Goal: Download file/media

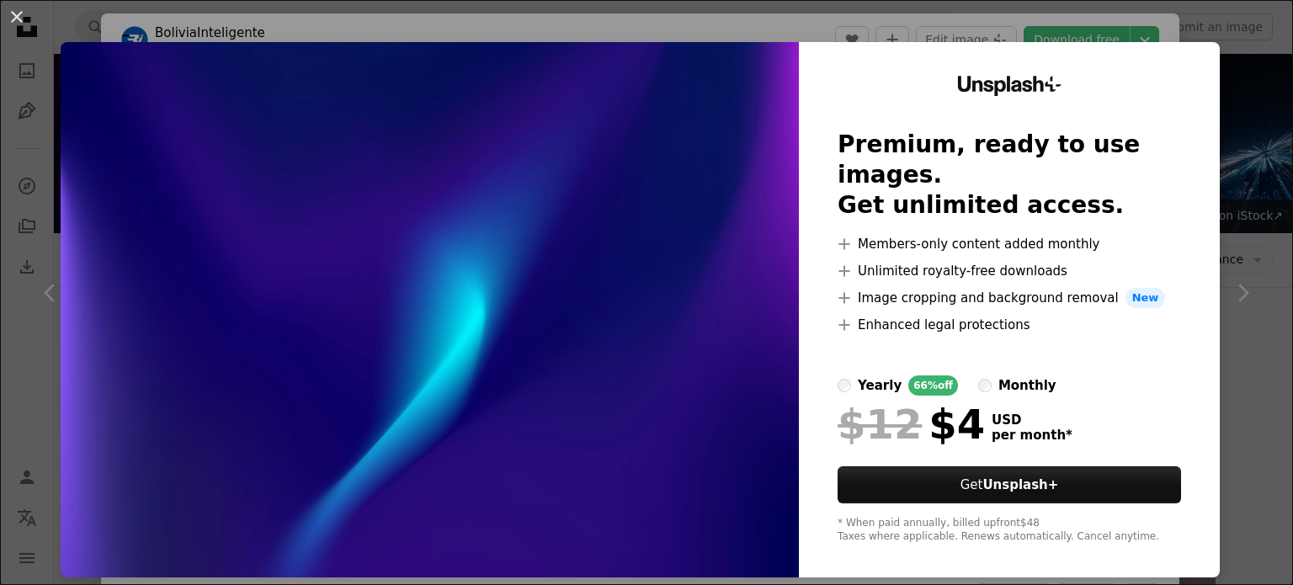
scroll to position [9102, 0]
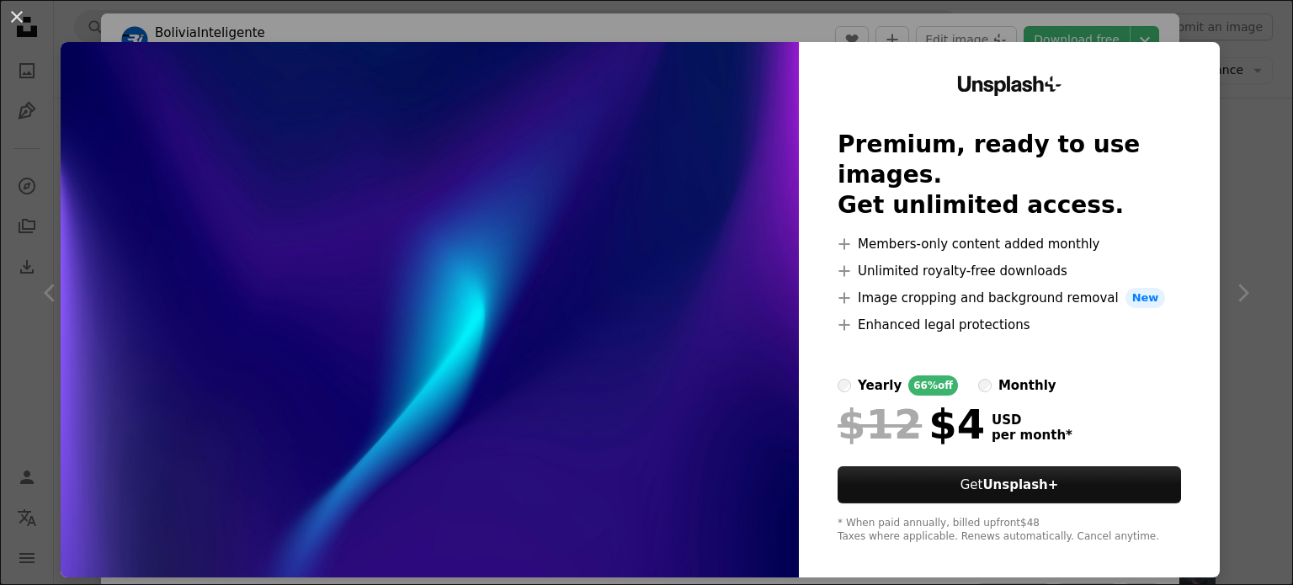
click at [1229, 79] on div "An X shape Unsplash+ Premium, ready to use images. Get unlimited access. A plus…" at bounding box center [646, 292] width 1293 height 585
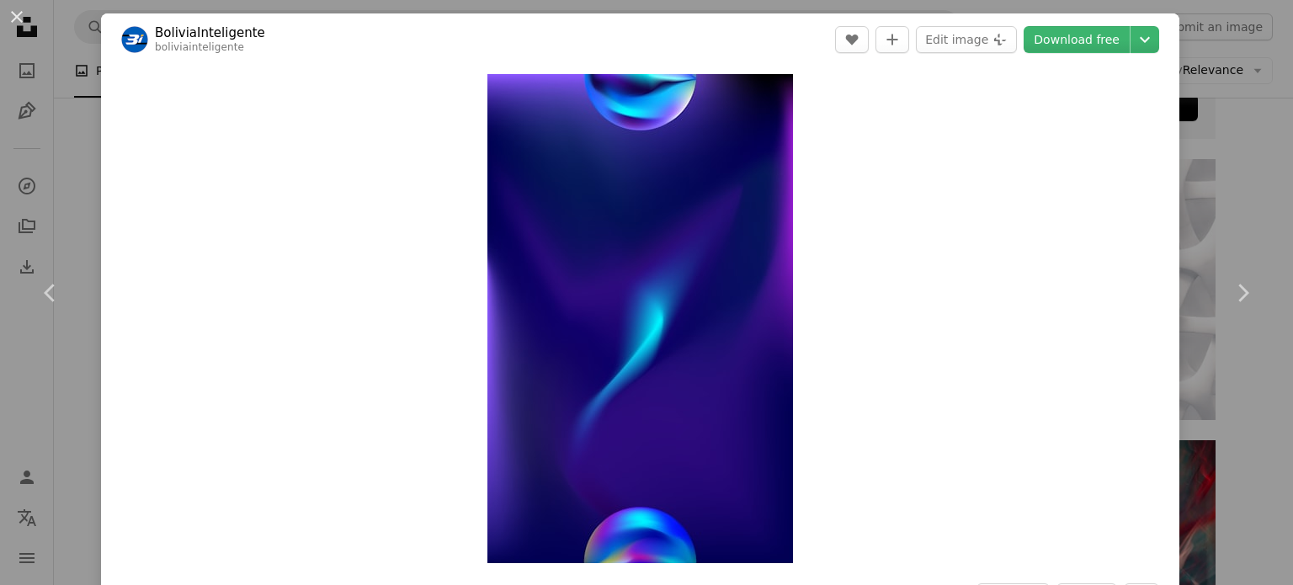
click at [1203, 172] on div "An X shape Chevron left Chevron right BoliviaInteligente boliviainteligente A h…" at bounding box center [646, 292] width 1293 height 585
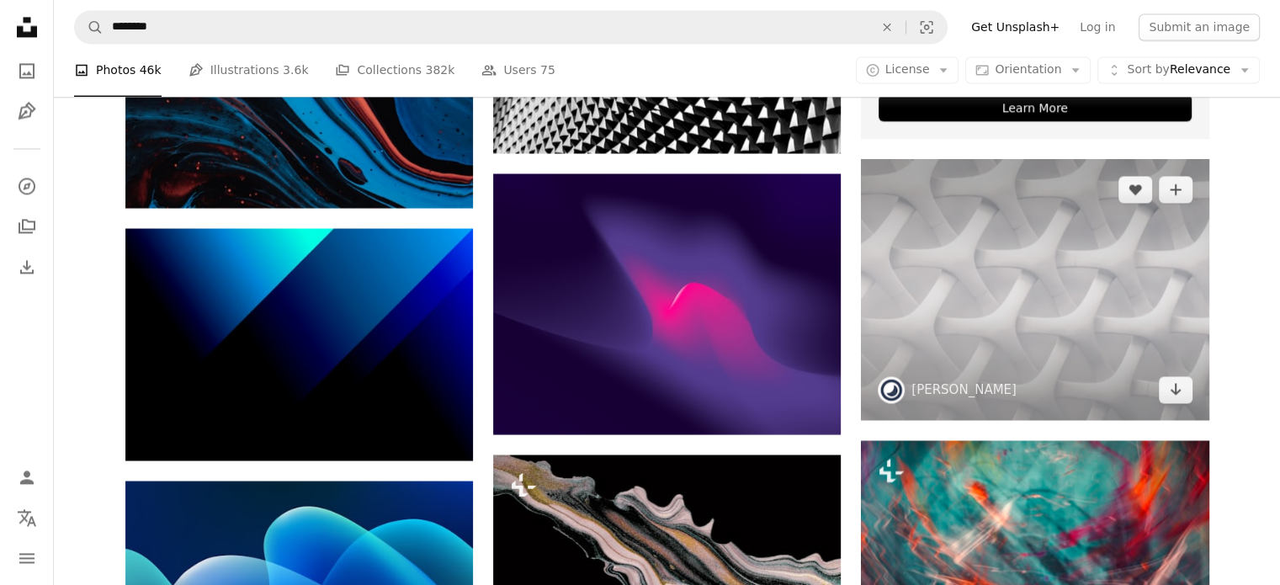
click at [990, 283] on img at bounding box center [1035, 289] width 348 height 261
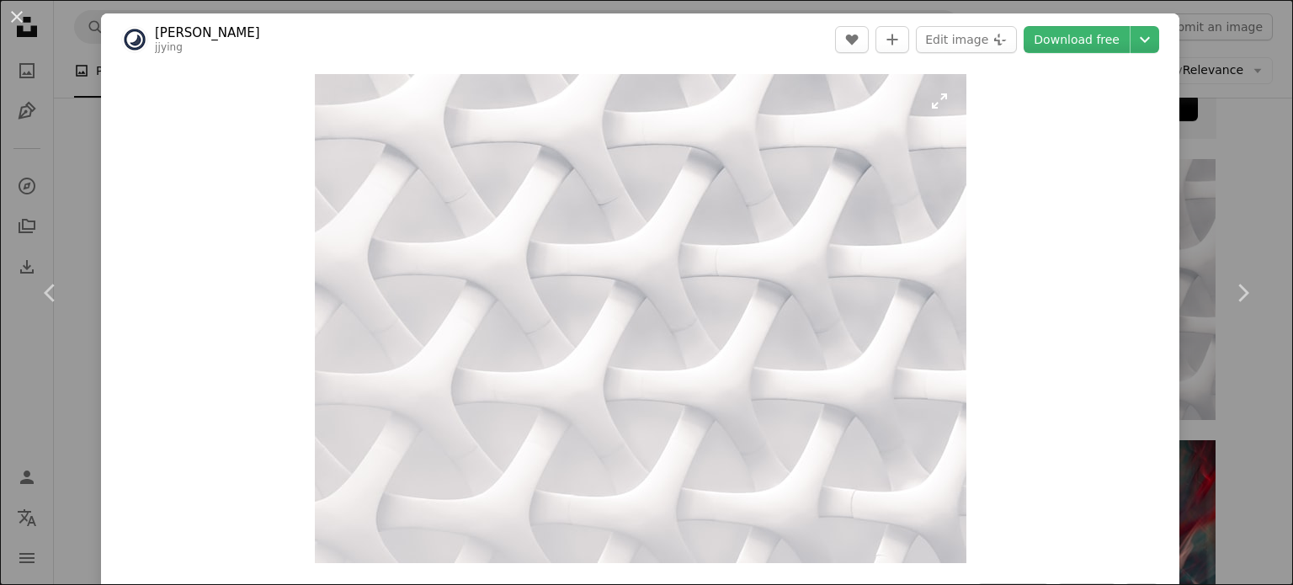
click at [685, 242] on img "Zoom in on this image" at bounding box center [640, 318] width 651 height 489
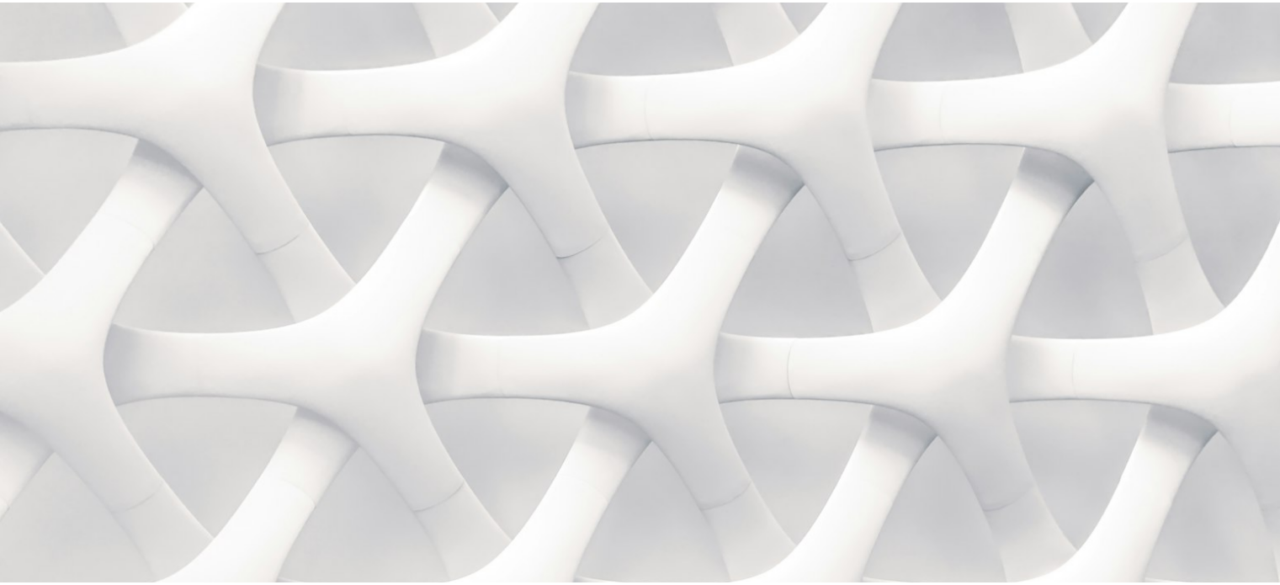
scroll to position [183, 0]
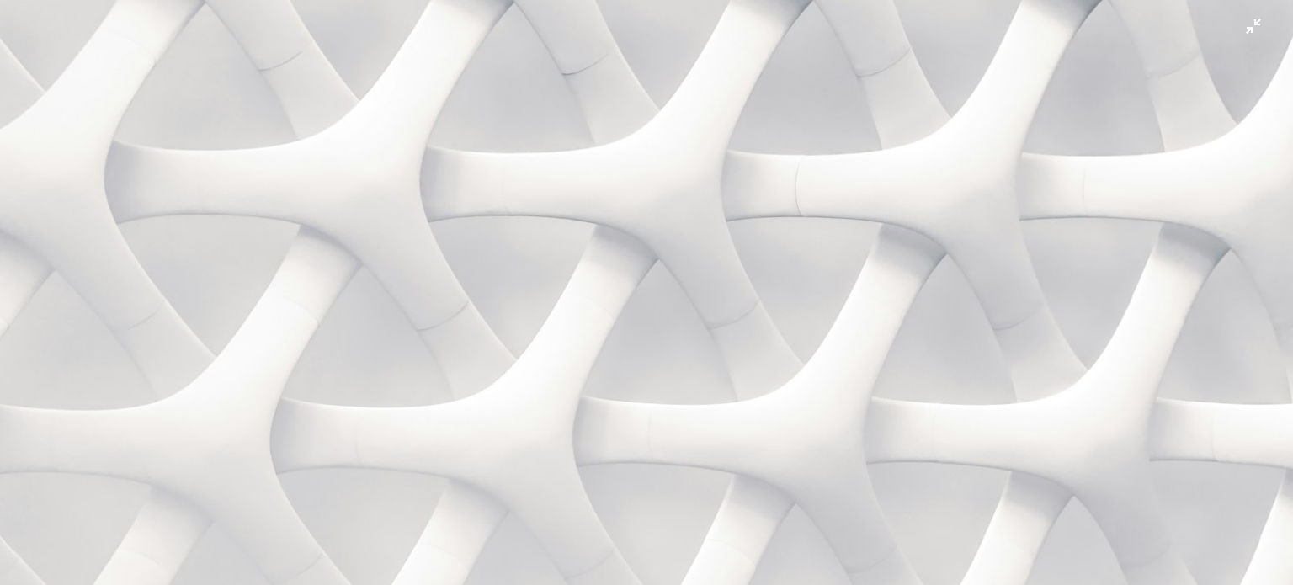
click at [944, 233] on img "Zoom out on this image" at bounding box center [646, 301] width 1294 height 971
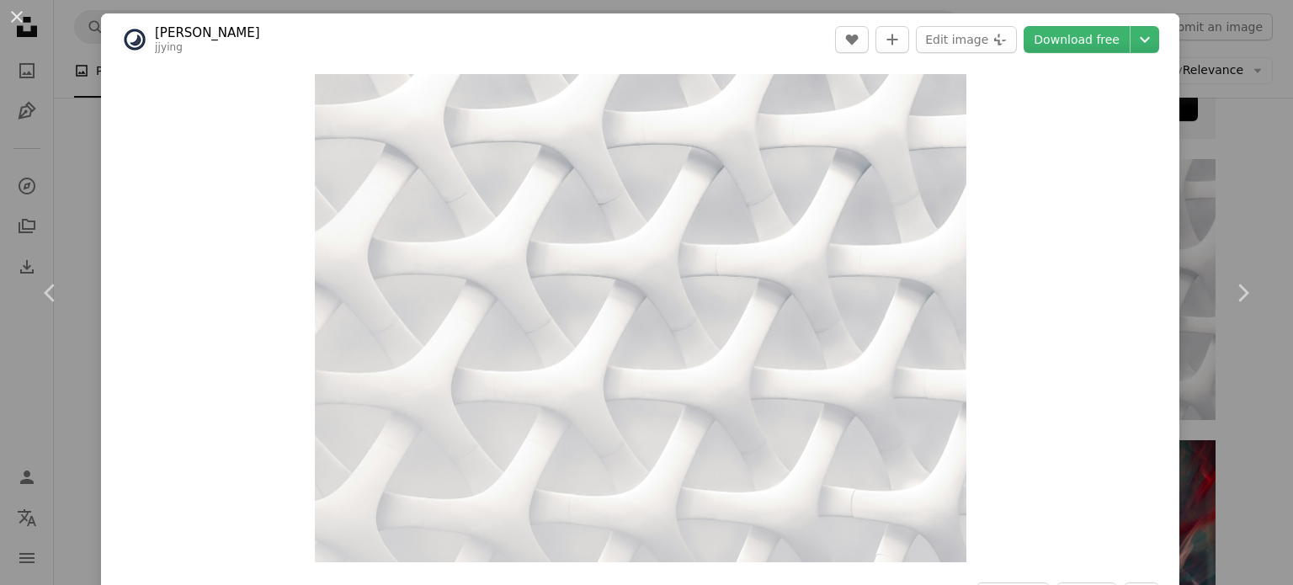
click at [1219, 170] on div "An X shape Chevron left Chevron right [PERSON_NAME] jjying A heart A plus sign …" at bounding box center [646, 292] width 1293 height 585
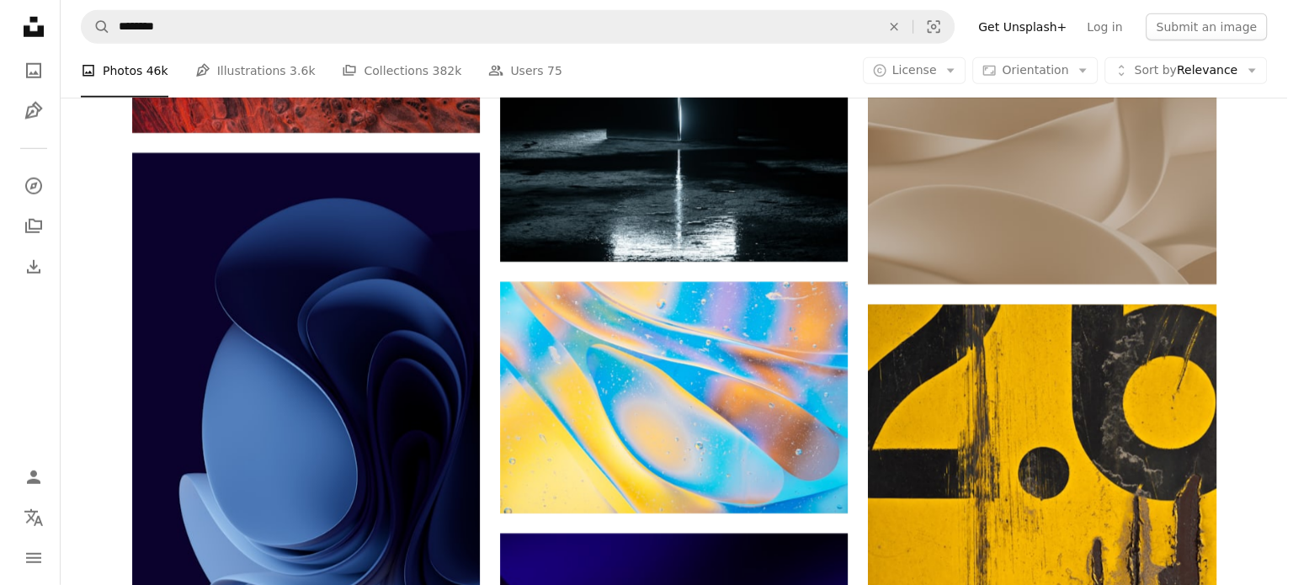
scroll to position [11346, 0]
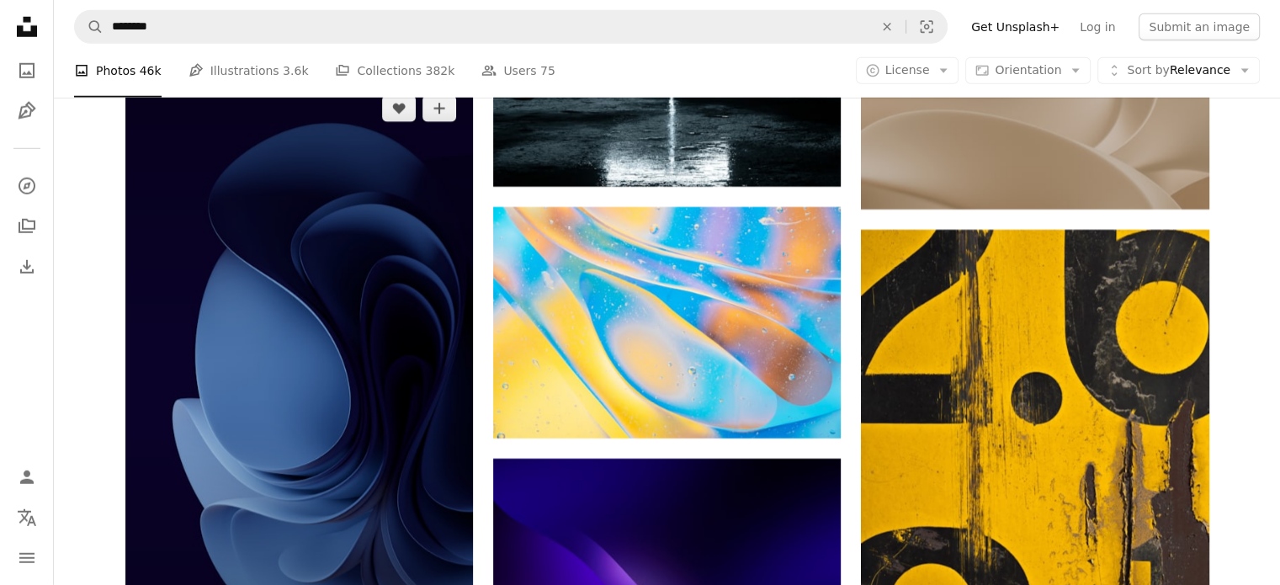
click at [407, 320] on img at bounding box center [299, 387] width 348 height 619
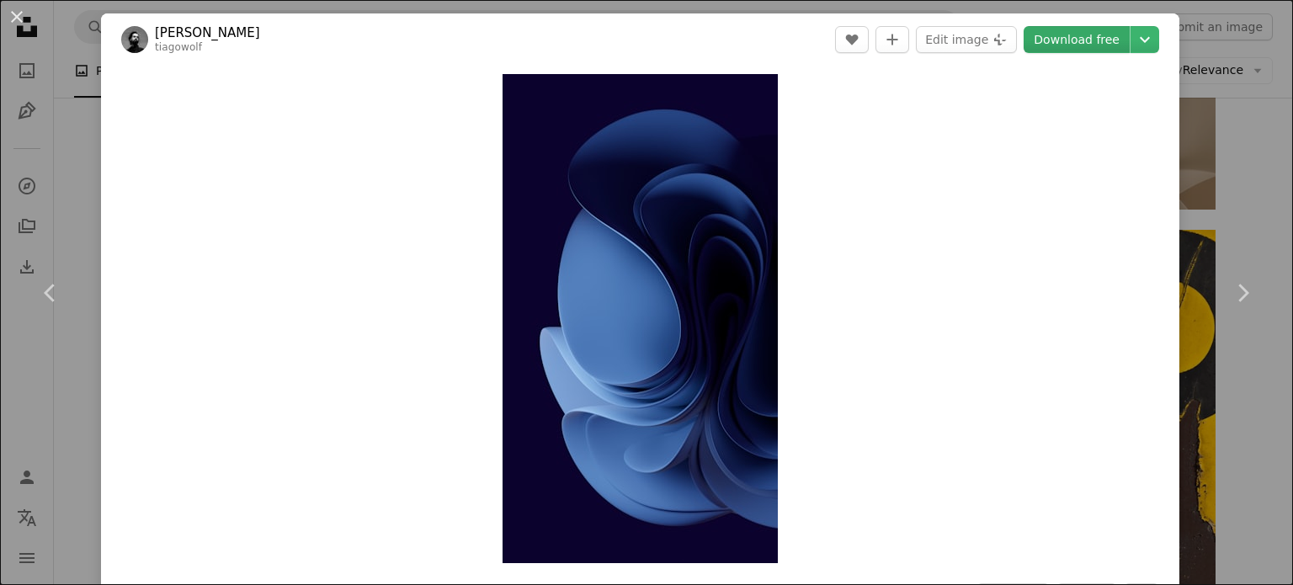
click at [1027, 39] on link "Download free" at bounding box center [1076, 39] width 106 height 27
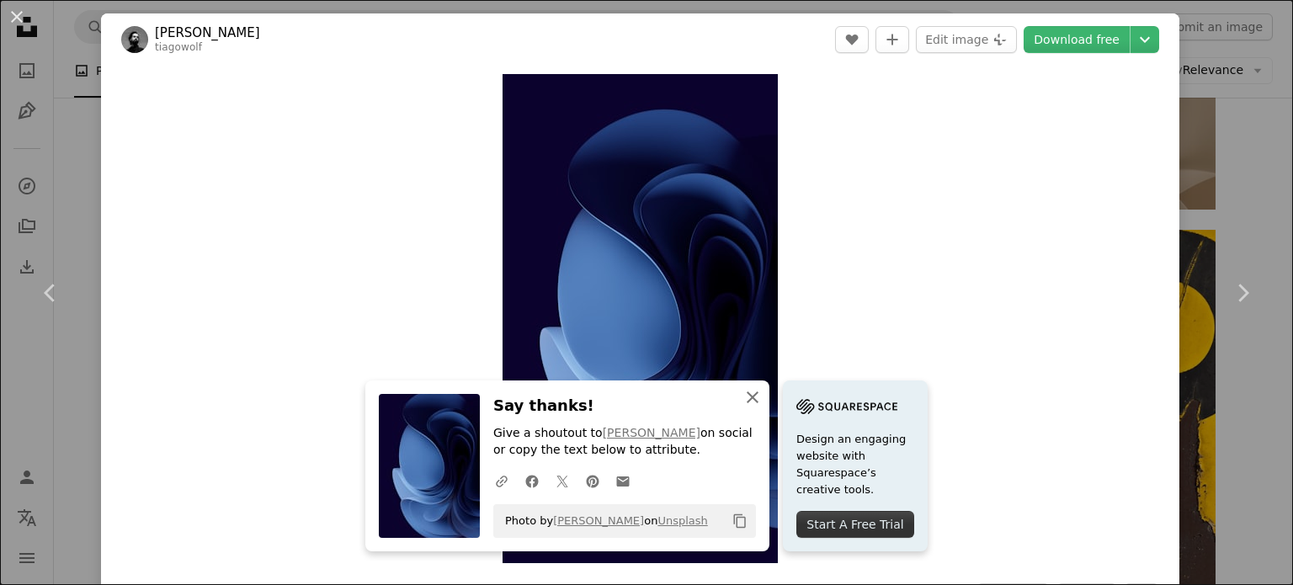
click at [742, 396] on icon "An X shape" at bounding box center [752, 397] width 20 height 20
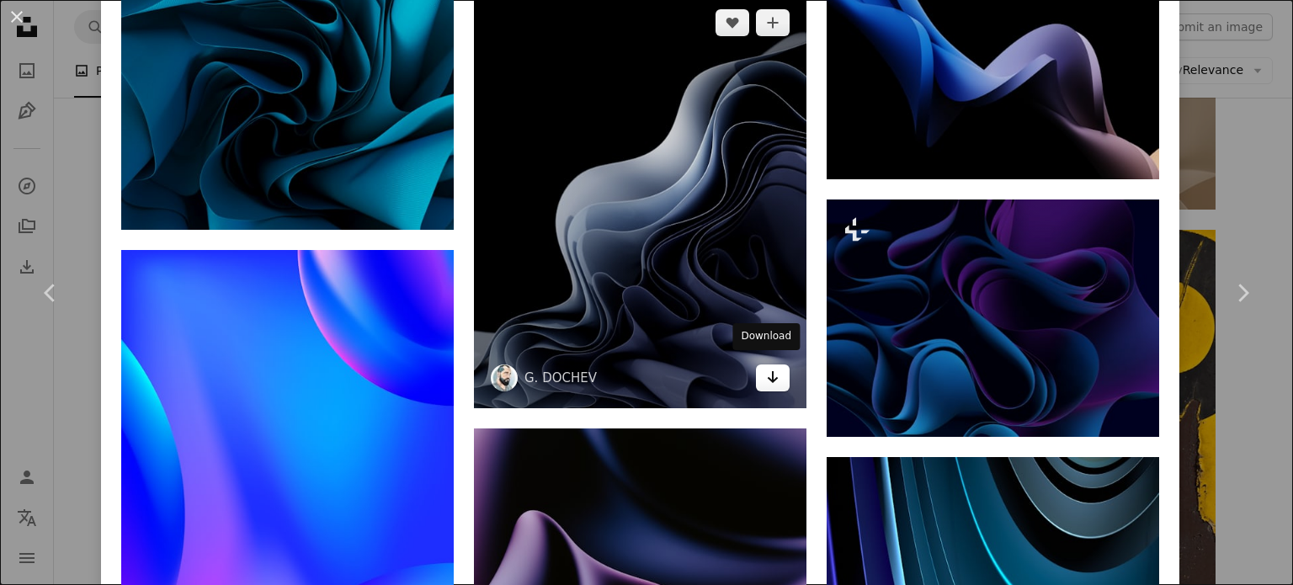
scroll to position [897, 0]
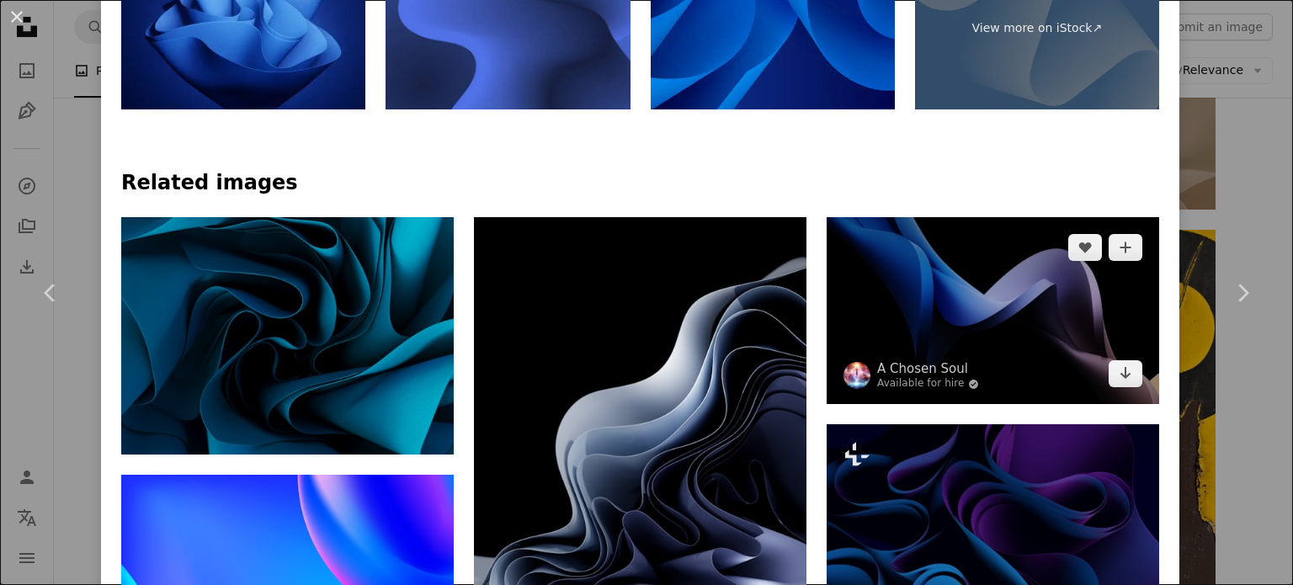
click at [1002, 279] on img at bounding box center [992, 310] width 332 height 187
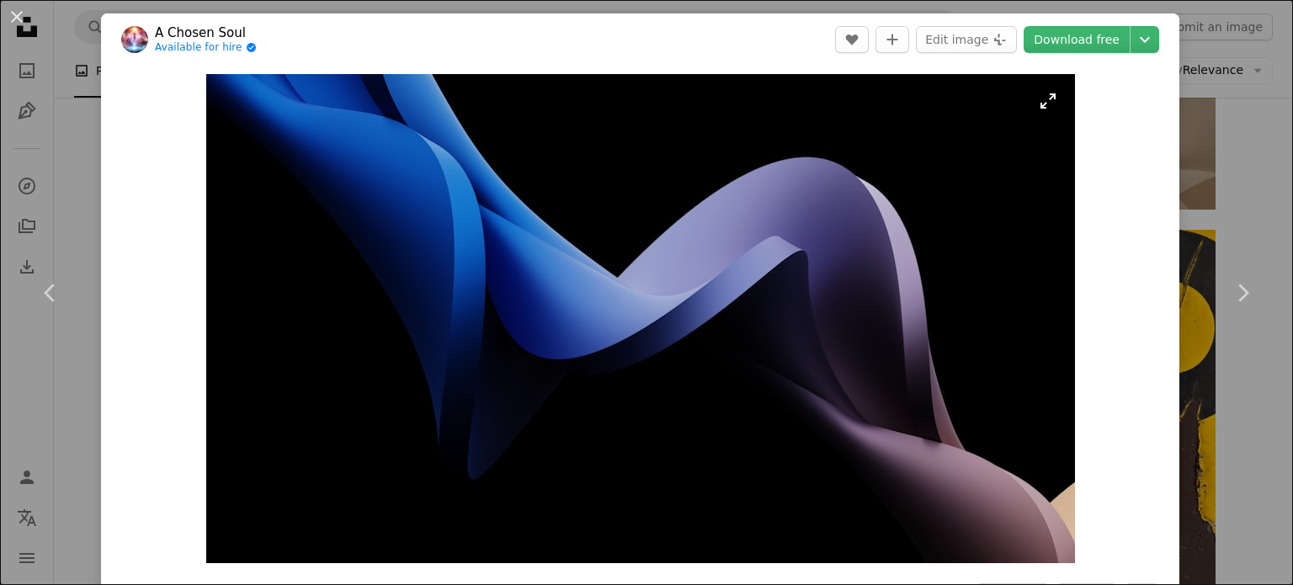
click at [609, 264] on img "Zoom in on this image" at bounding box center [640, 318] width 869 height 489
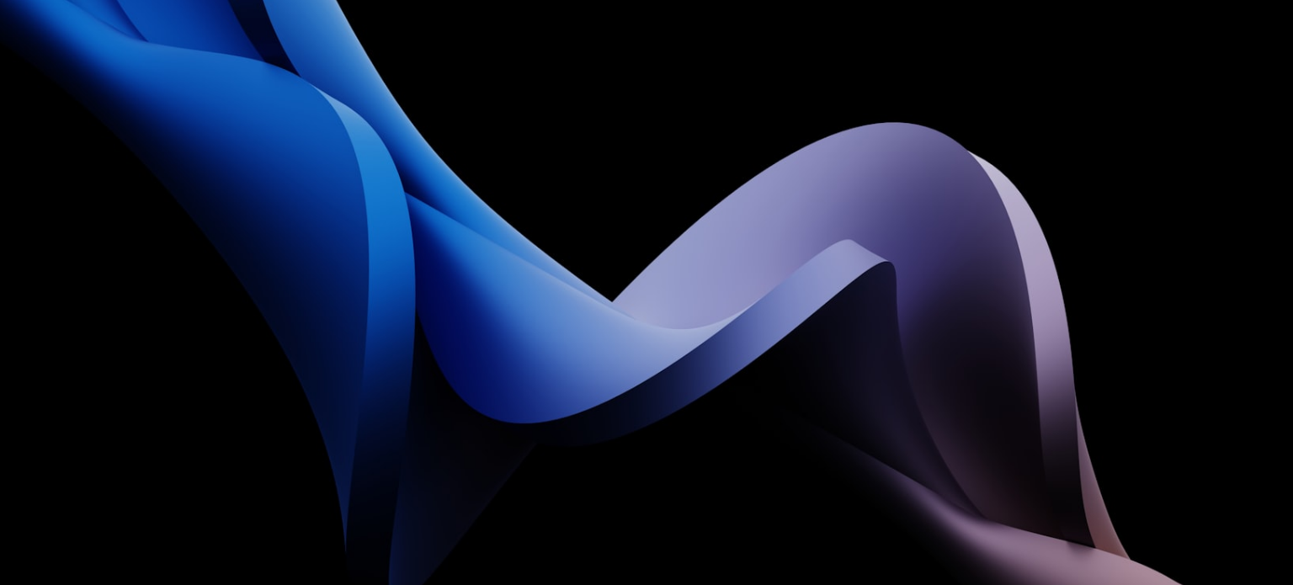
scroll to position [64, 0]
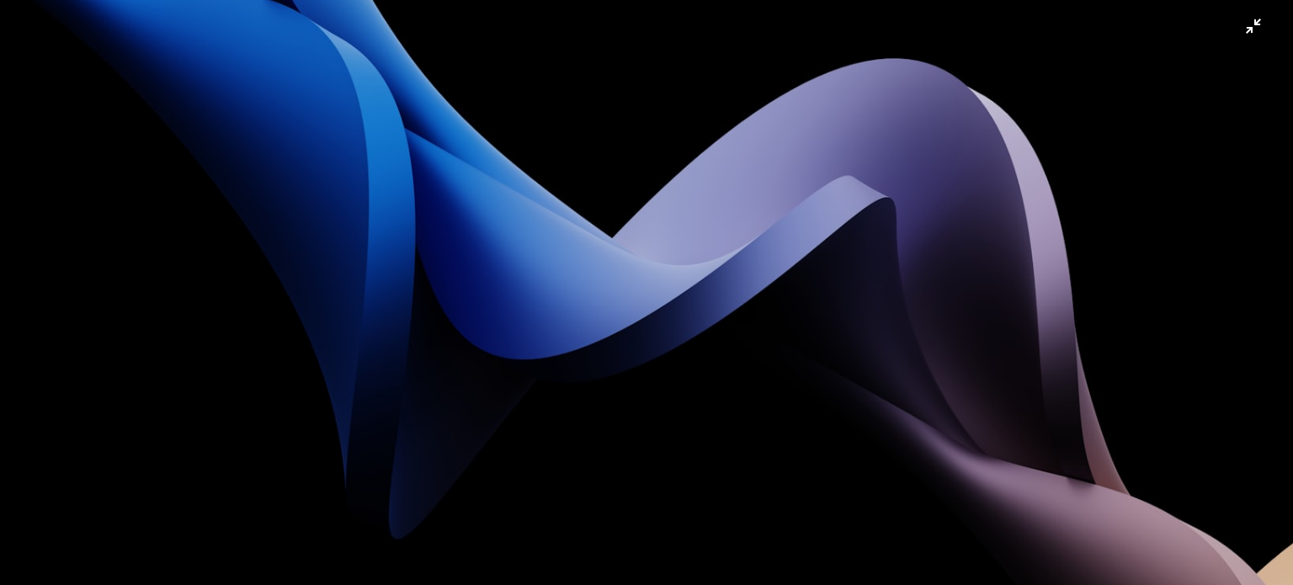
click at [612, 263] on img "Zoom out on this image" at bounding box center [646, 299] width 1294 height 728
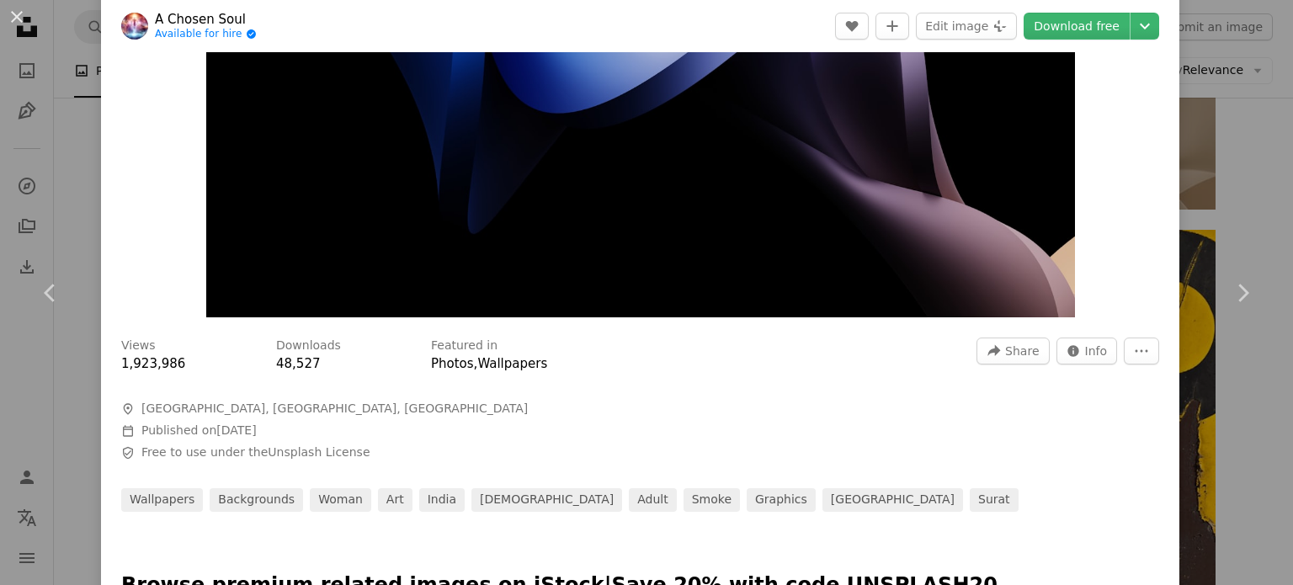
scroll to position [449, 0]
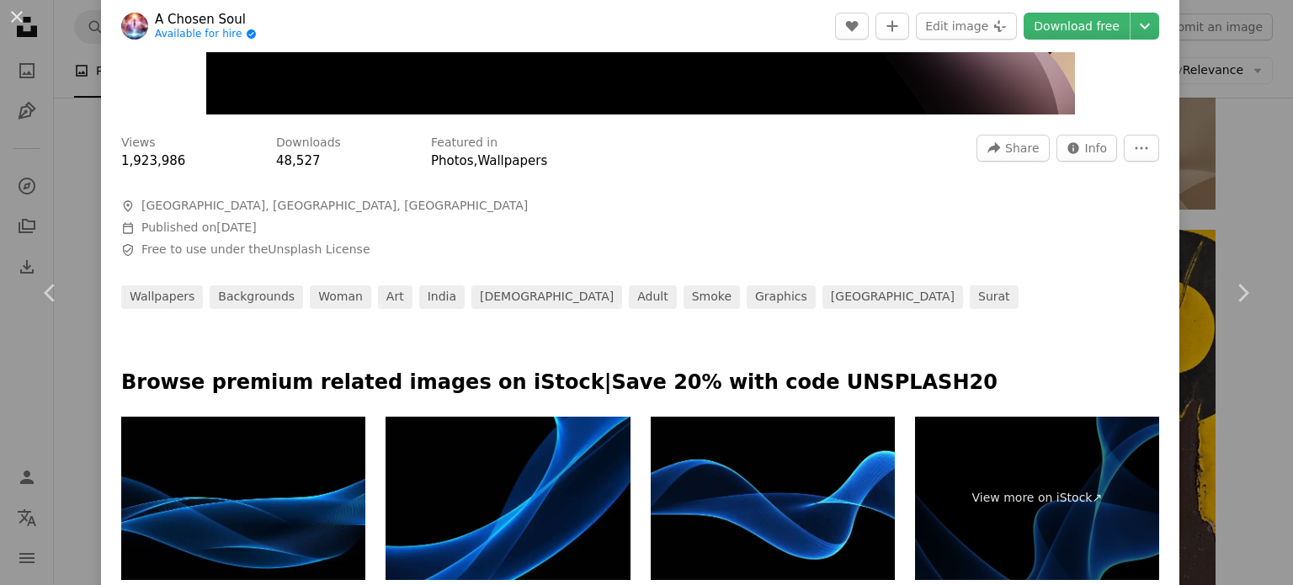
drag, startPoint x: 777, startPoint y: 325, endPoint x: 845, endPoint y: 305, distance: 71.1
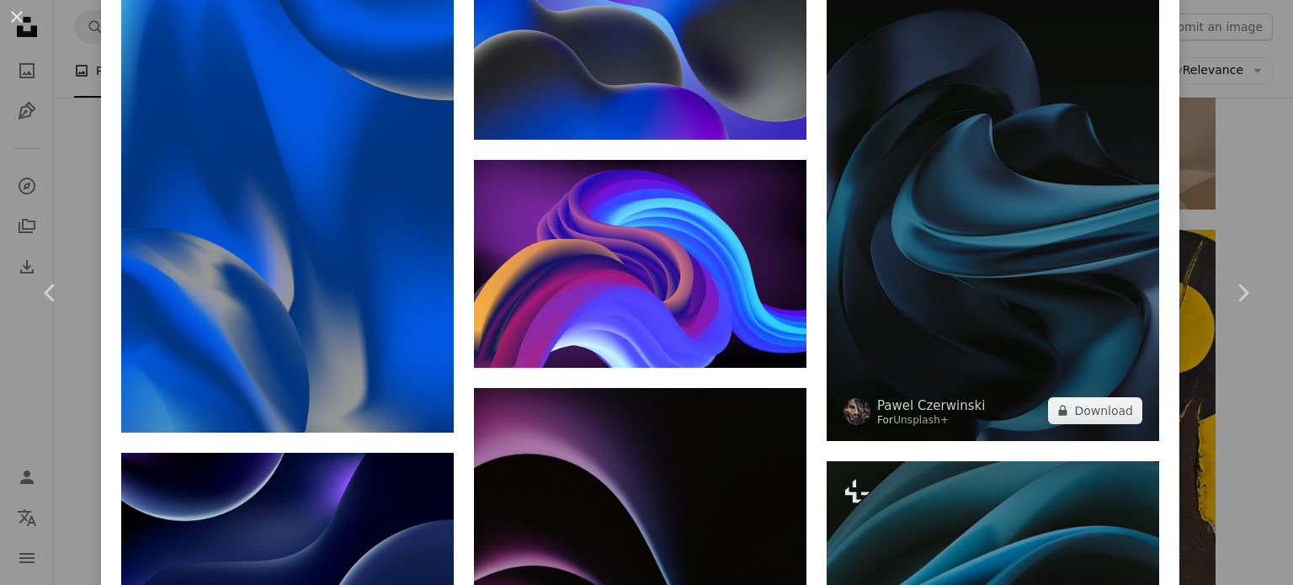
scroll to position [2693, 0]
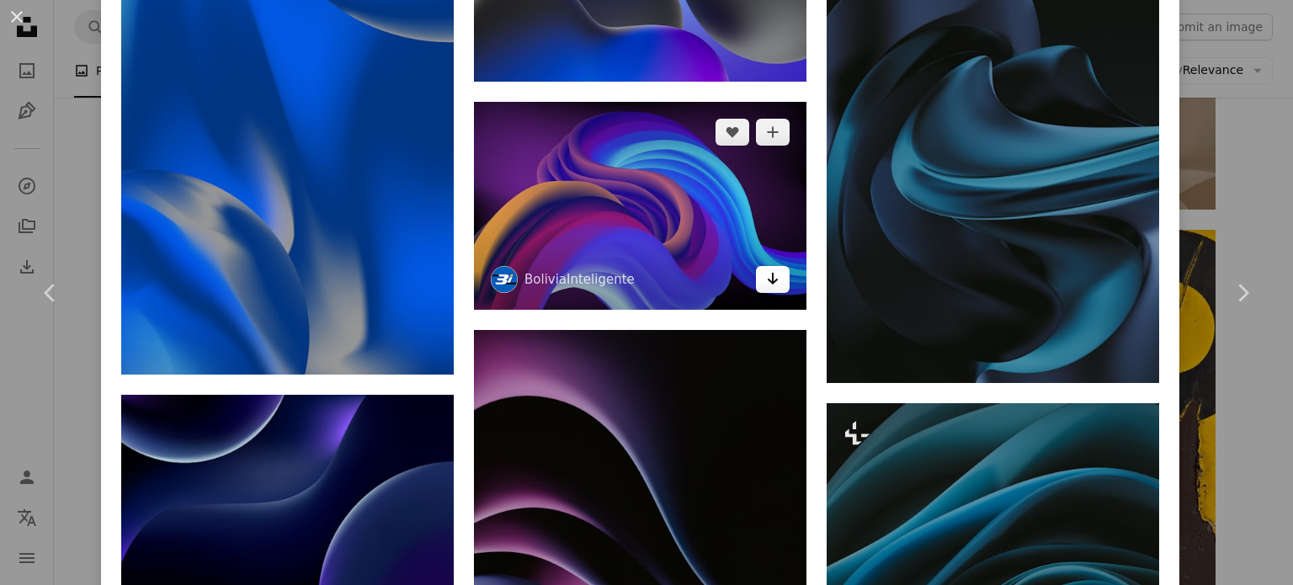
click at [766, 268] on icon "Arrow pointing down" at bounding box center [772, 278] width 13 height 20
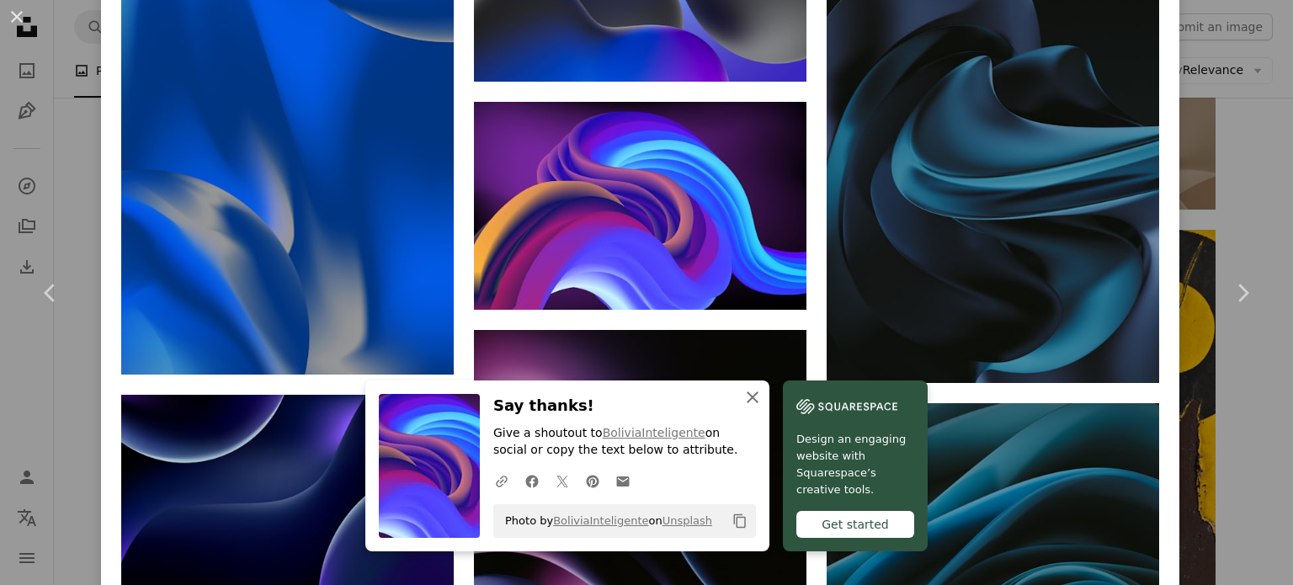
click at [753, 398] on icon "An X shape" at bounding box center [752, 397] width 20 height 20
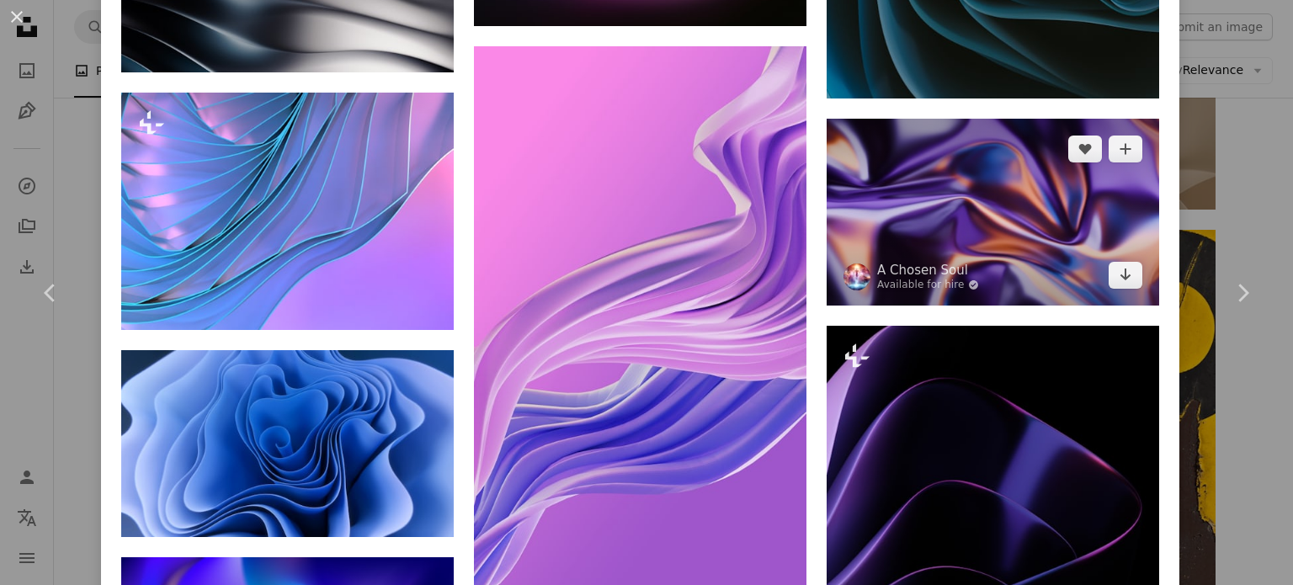
scroll to position [3590, 0]
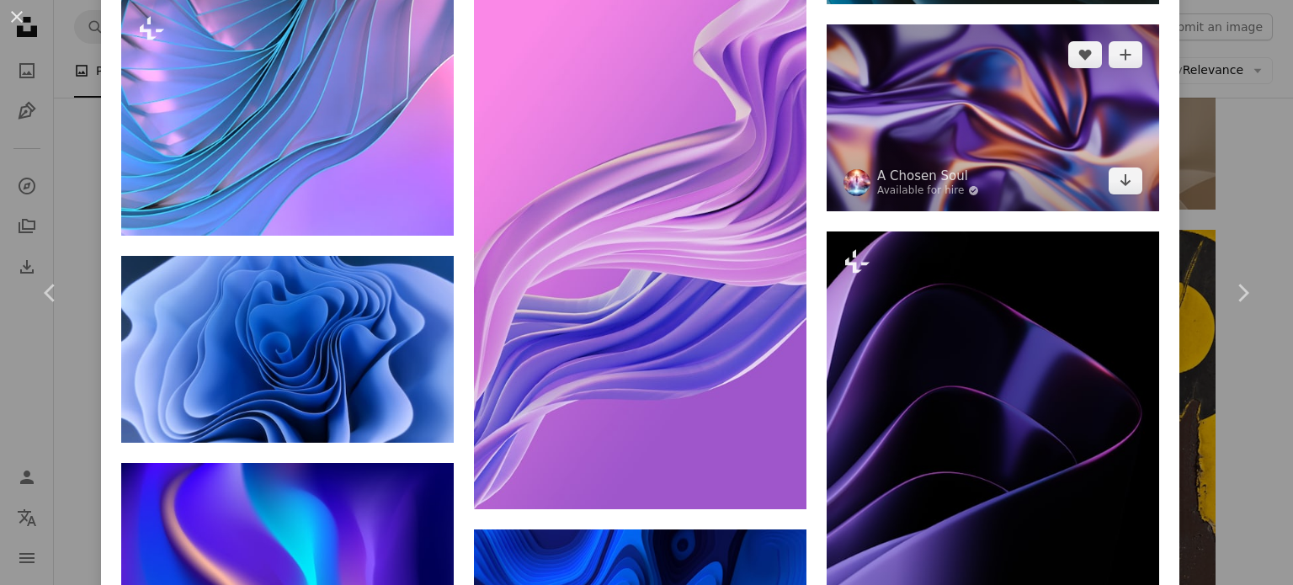
click at [1020, 83] on img at bounding box center [992, 117] width 332 height 187
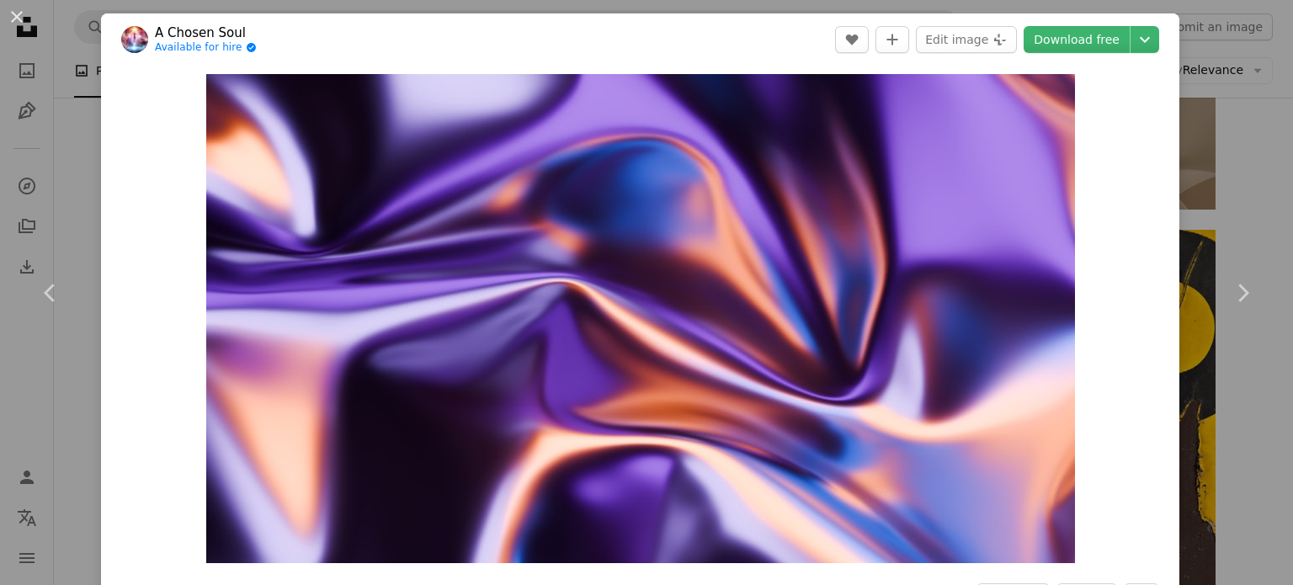
click at [1198, 161] on div "An X shape Chevron left Chevron right A Chosen Soul Available for hire A checkm…" at bounding box center [646, 292] width 1293 height 585
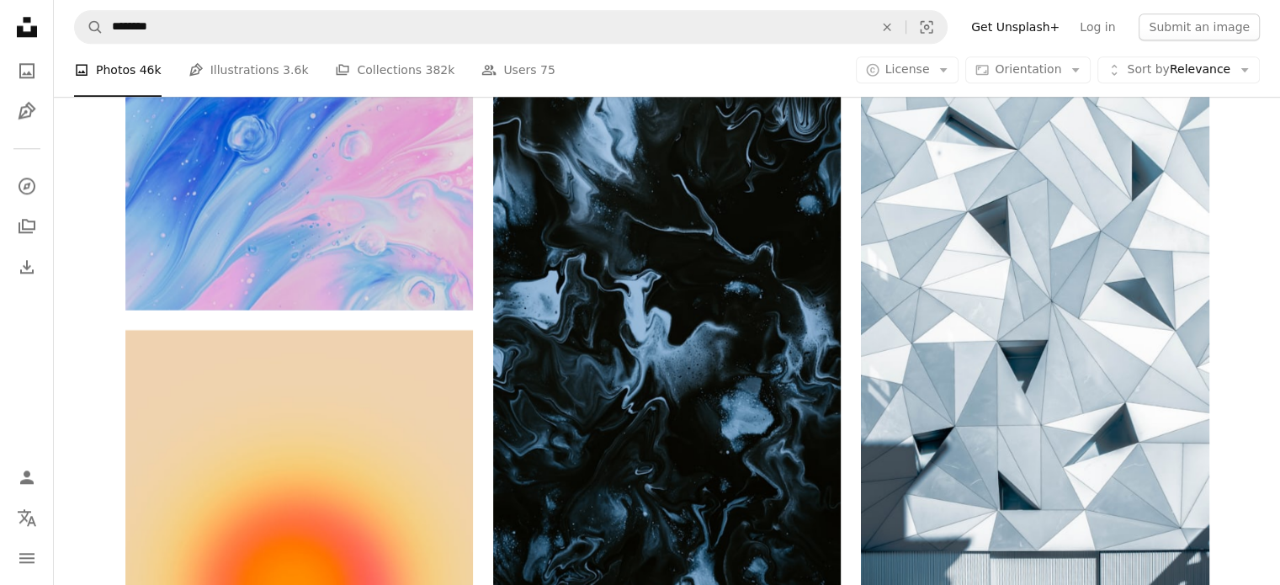
scroll to position [14937, 0]
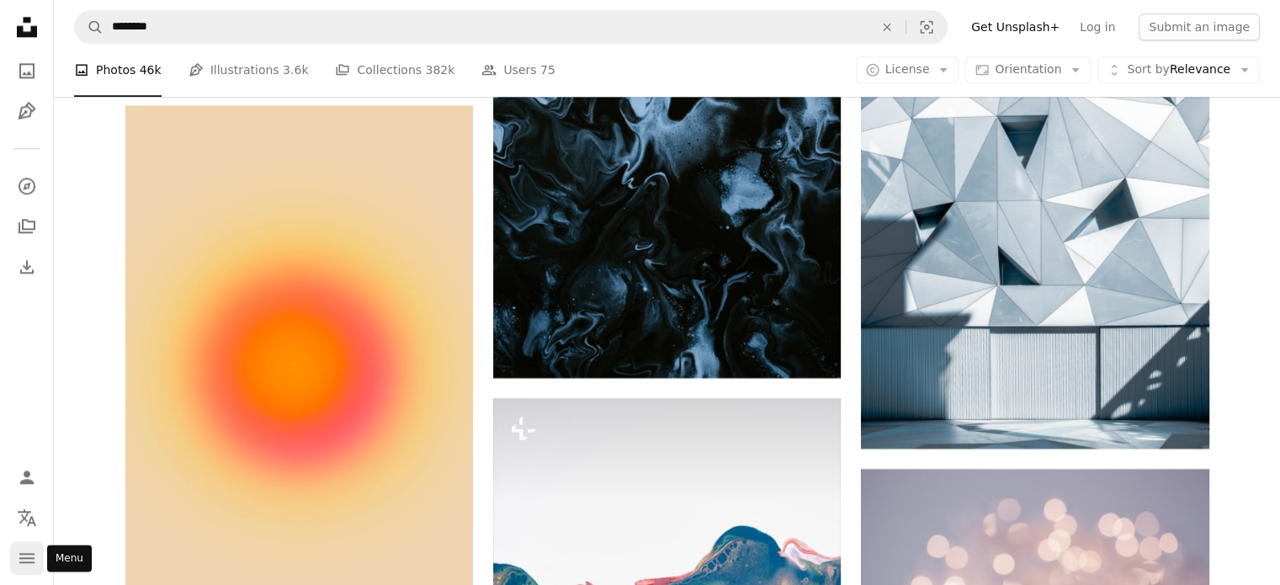
click at [22, 567] on icon "navigation menu" at bounding box center [27, 558] width 20 height 20
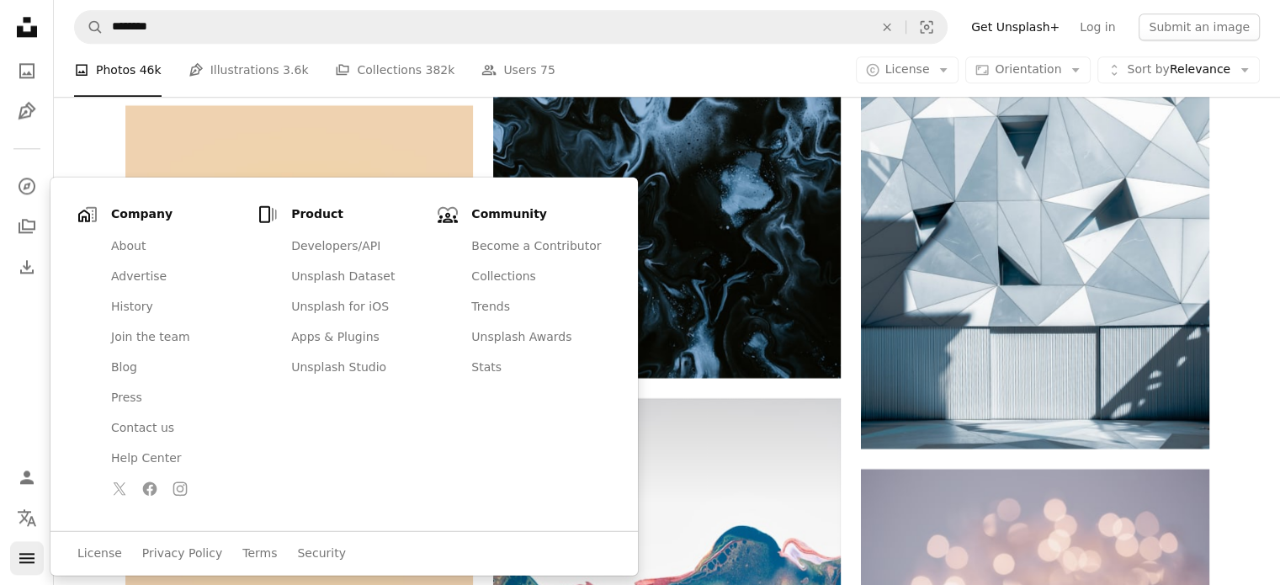
click at [22, 566] on icon "navigation menu" at bounding box center [27, 558] width 20 height 20
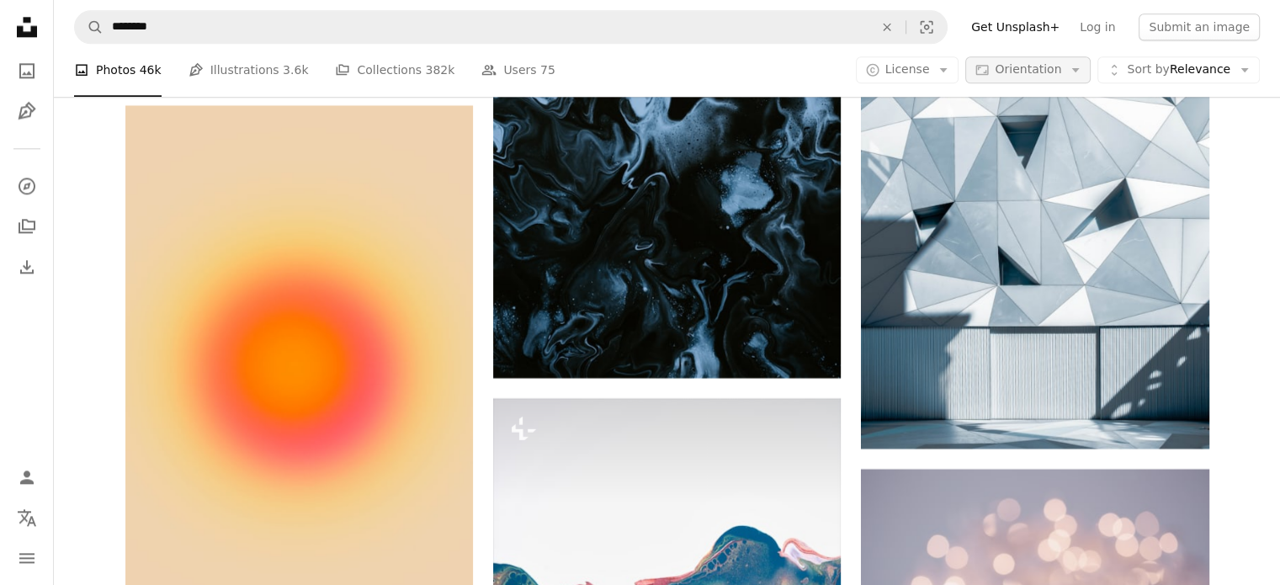
click at [1083, 75] on icon "Arrow down" at bounding box center [1075, 70] width 15 height 15
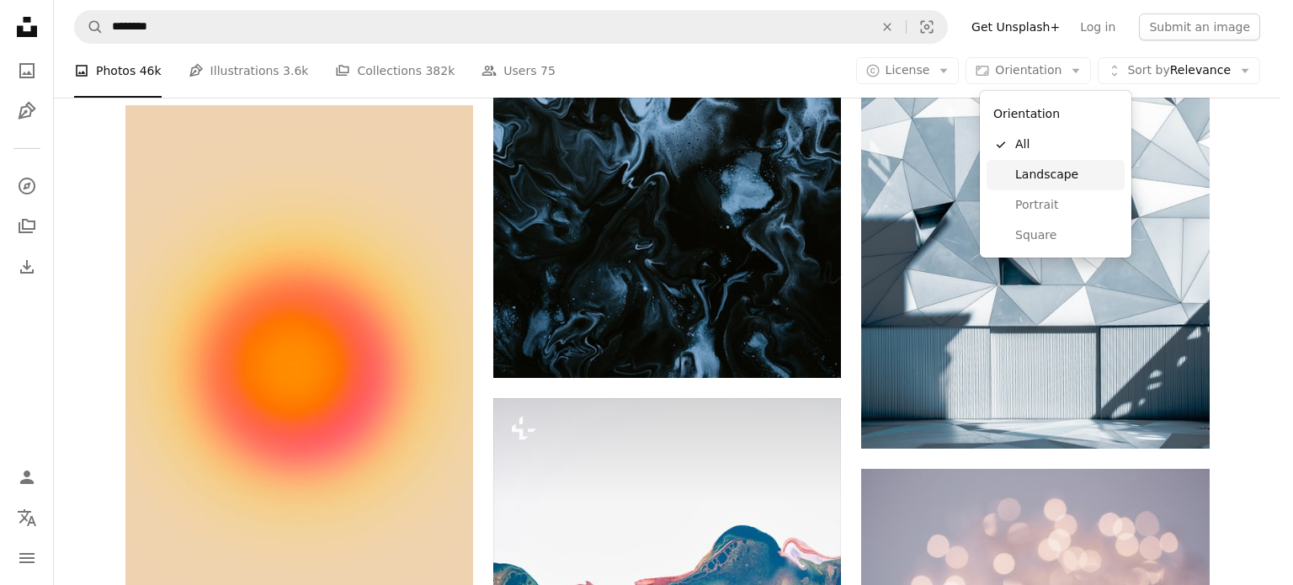
click at [1043, 178] on span "Landscape" at bounding box center [1066, 175] width 103 height 17
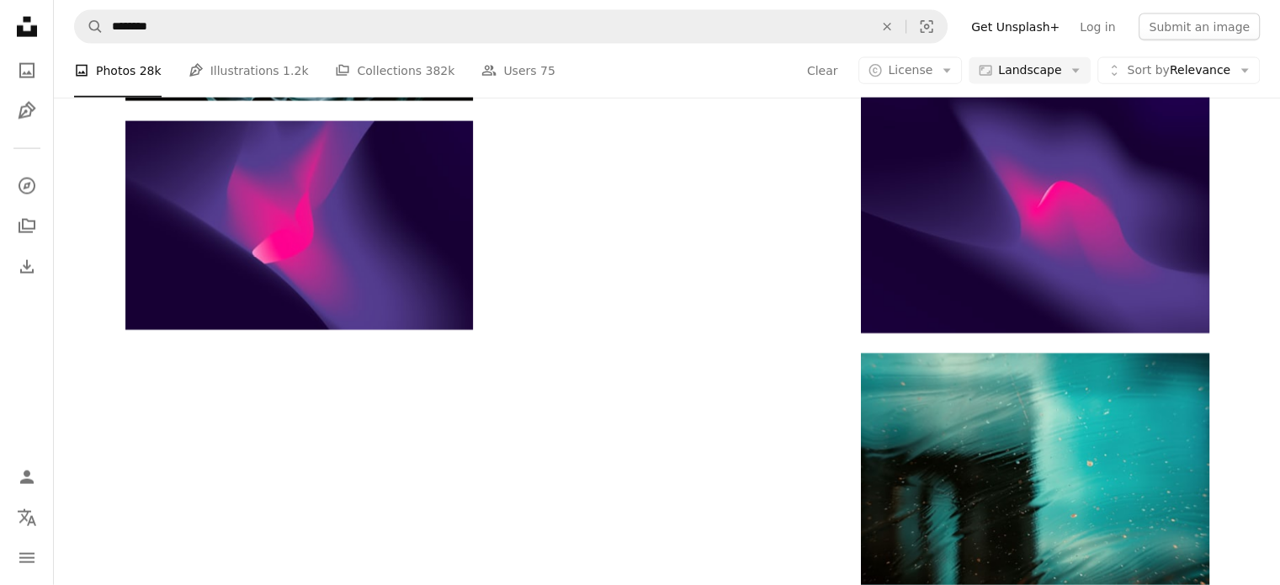
scroll to position [1122, 0]
click at [33, 559] on icon "navigation menu" at bounding box center [27, 558] width 20 height 20
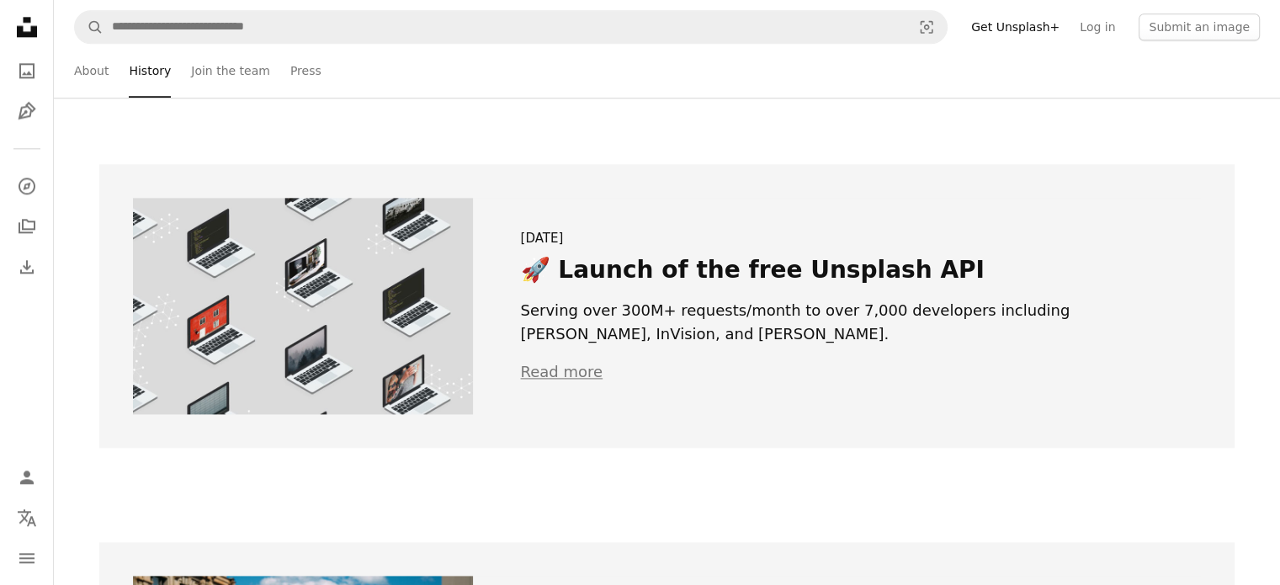
drag, startPoint x: 98, startPoint y: 255, endPoint x: 109, endPoint y: 260, distance: 11.3
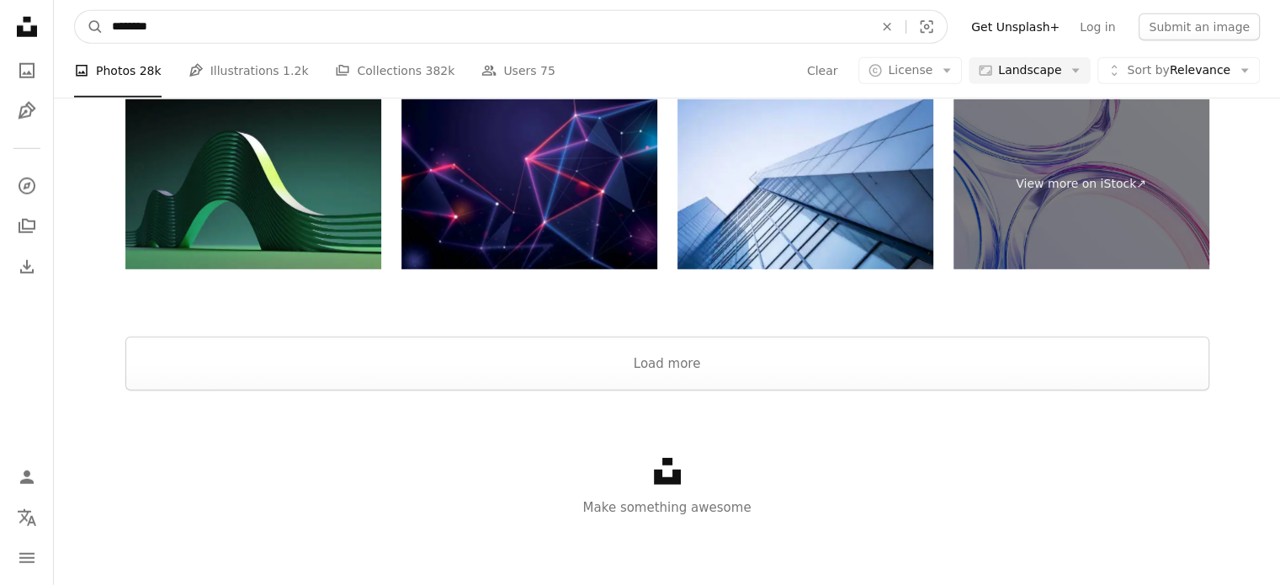
click at [294, 37] on input "********" at bounding box center [486, 27] width 765 height 32
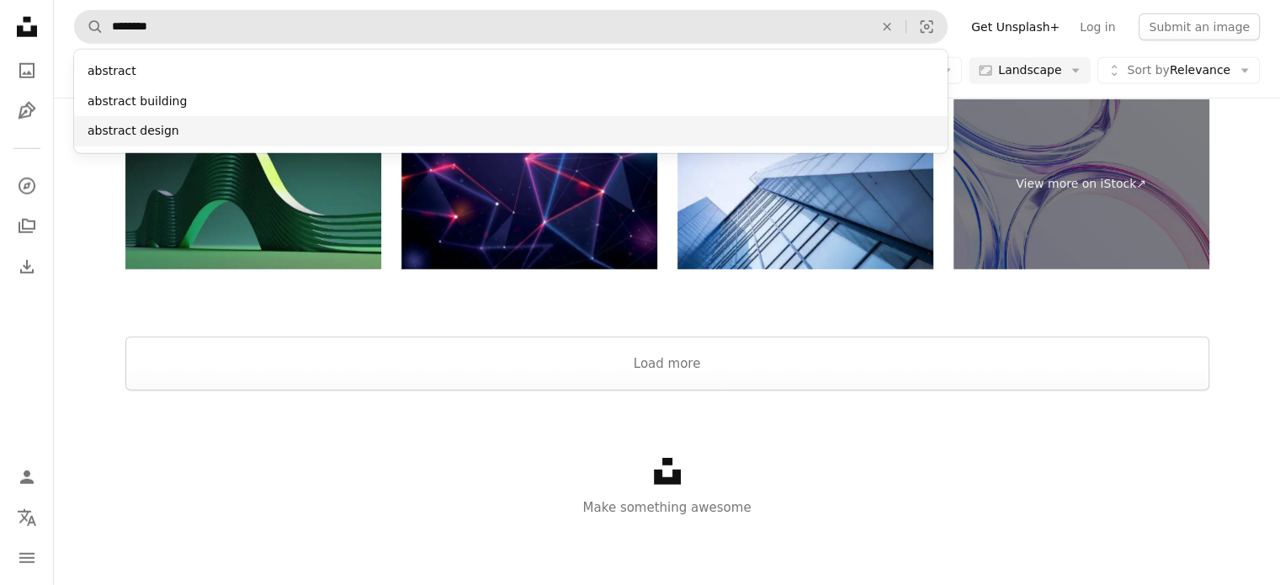
click at [205, 133] on div "abstract design" at bounding box center [511, 131] width 874 height 30
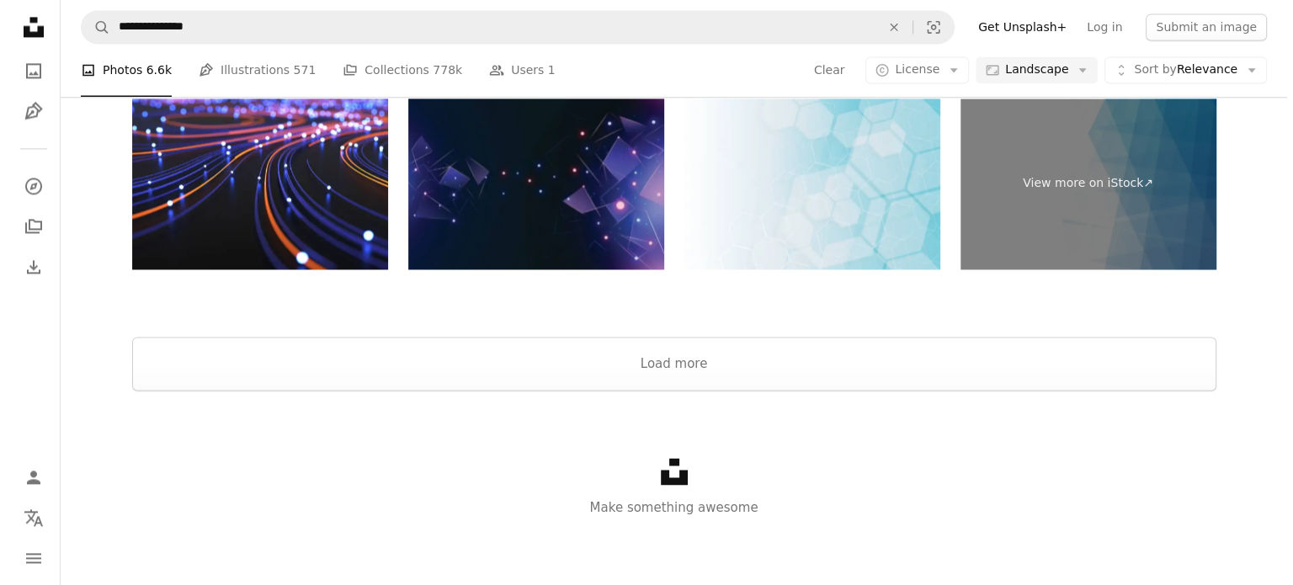
scroll to position [673, 0]
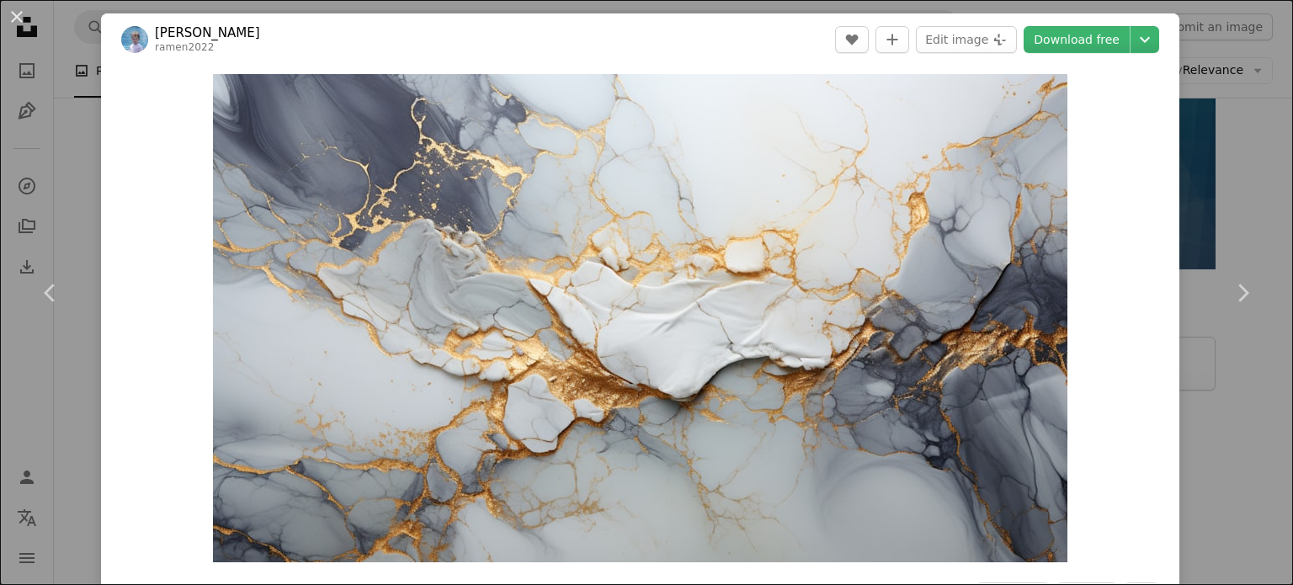
click at [62, 119] on div "An X shape Chevron left Chevron right [PERSON_NAME] Merzaye ramen2022 A heart A…" at bounding box center [646, 292] width 1293 height 585
